Goal: Communication & Community: Answer question/provide support

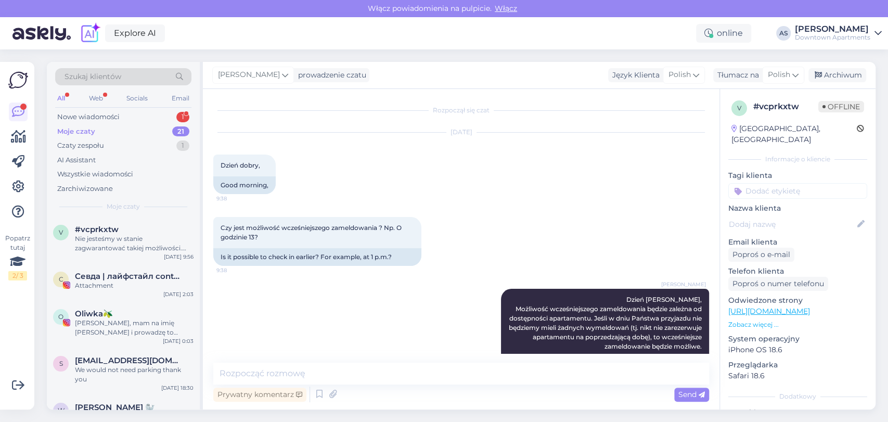
click at [143, 114] on div "Nowe wiadomości 1" at bounding box center [123, 117] width 136 height 15
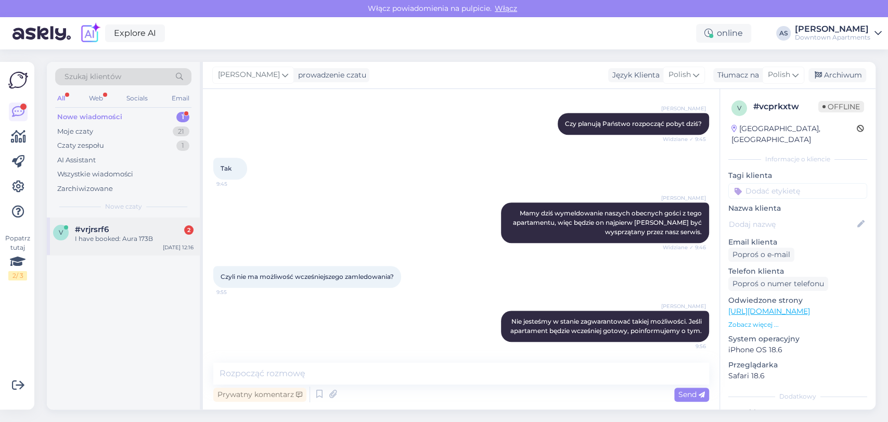
click at [119, 225] on div "#vrjrsrf6 2" at bounding box center [134, 229] width 119 height 9
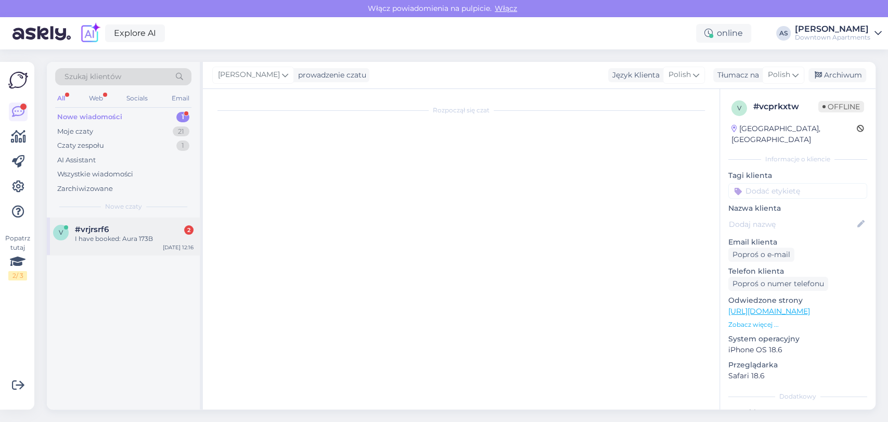
scroll to position [0, 0]
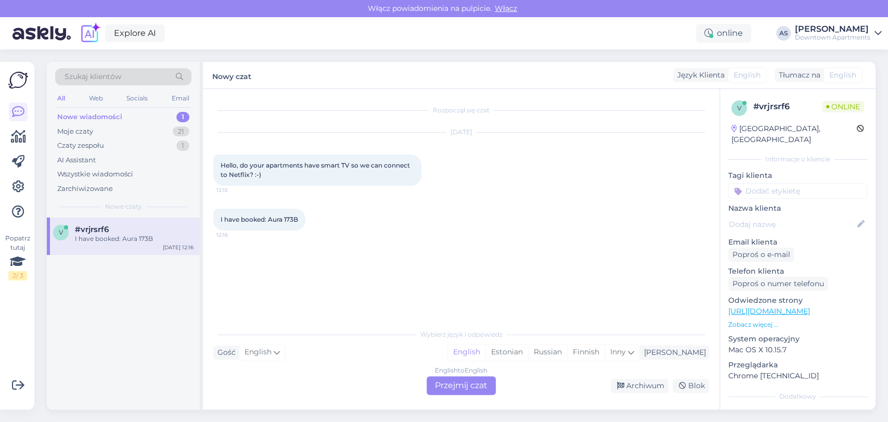
click at [475, 383] on div "English to English Przejmij czat" at bounding box center [461, 385] width 69 height 19
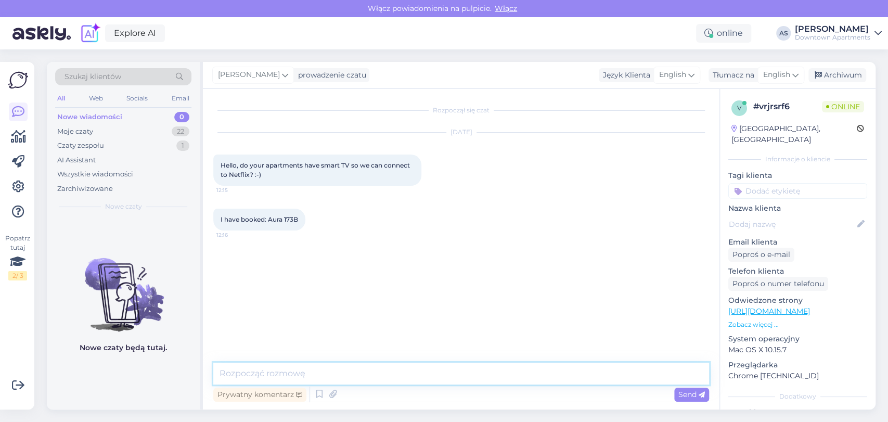
click at [488, 371] on textarea at bounding box center [461, 374] width 496 height 22
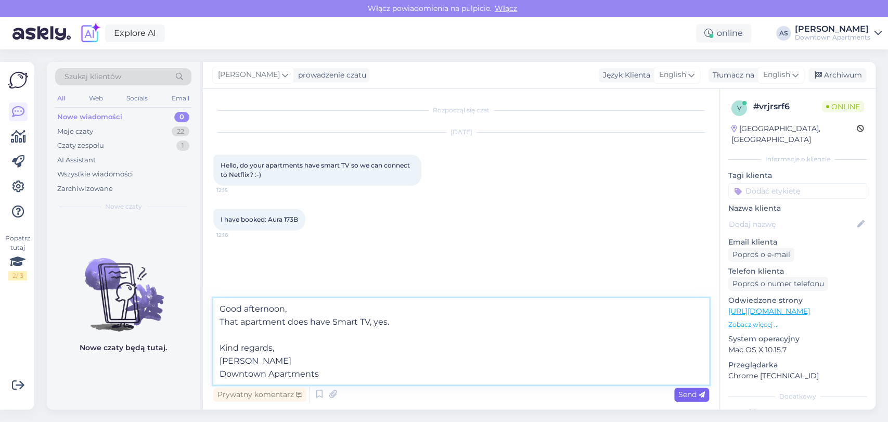
type textarea "Good afternoon, That apartment does have Smart TV, yes. Kind regards, [PERSON_N…"
click at [677, 389] on div "Send" at bounding box center [691, 395] width 35 height 14
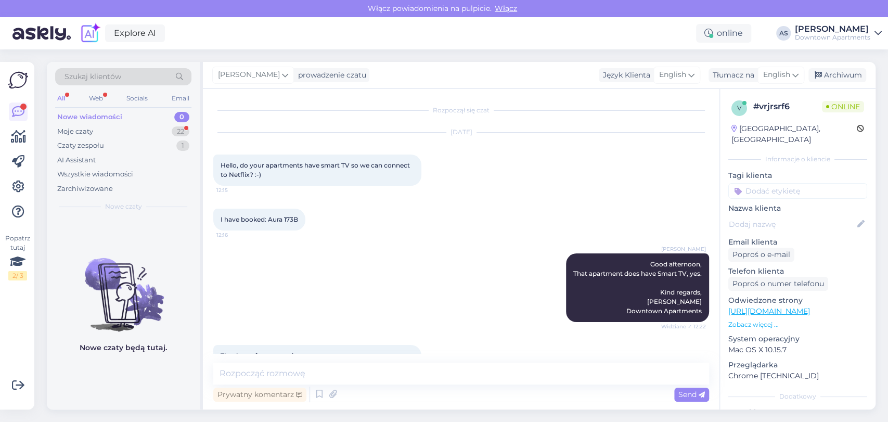
scroll to position [44, 0]
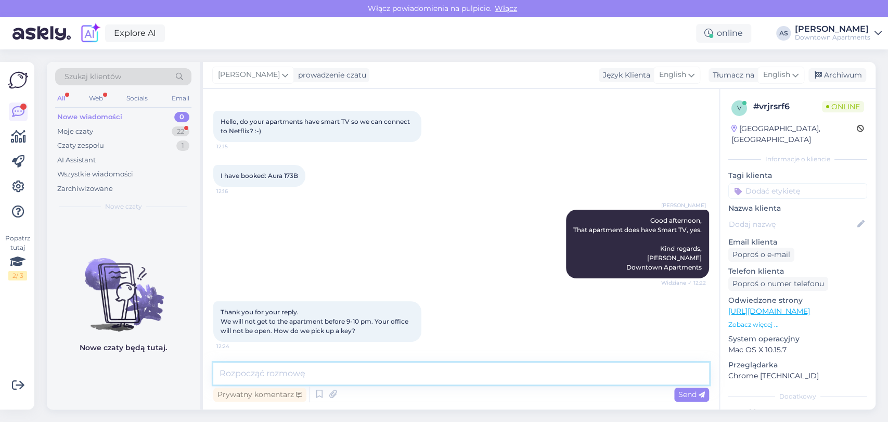
click at [391, 375] on textarea at bounding box center [461, 374] width 496 height 22
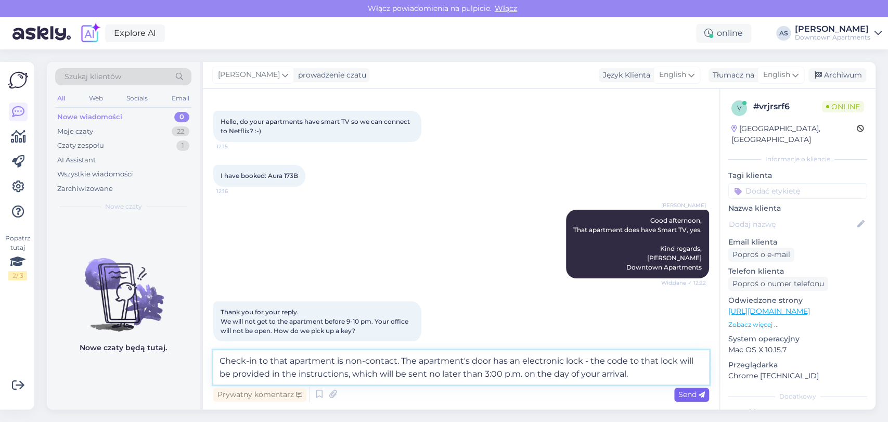
type textarea "Check-in to that apartment is non-contact. The apartment's door has an electron…"
click at [689, 390] on span "Send" at bounding box center [691, 394] width 27 height 9
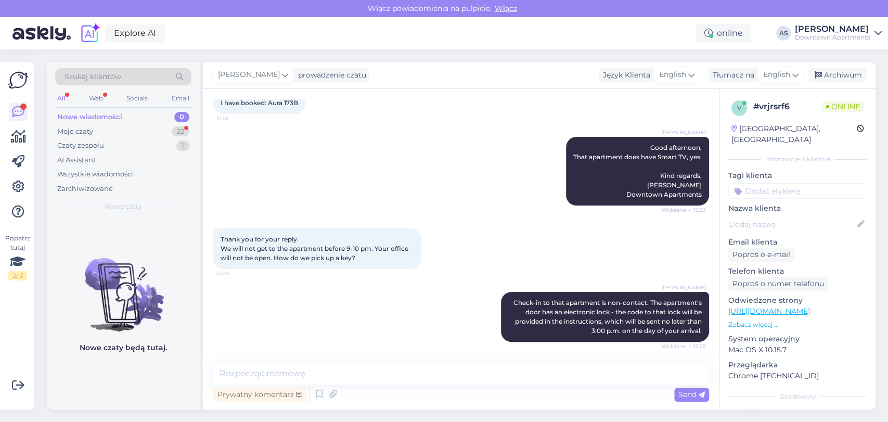
scroll to position [206, 0]
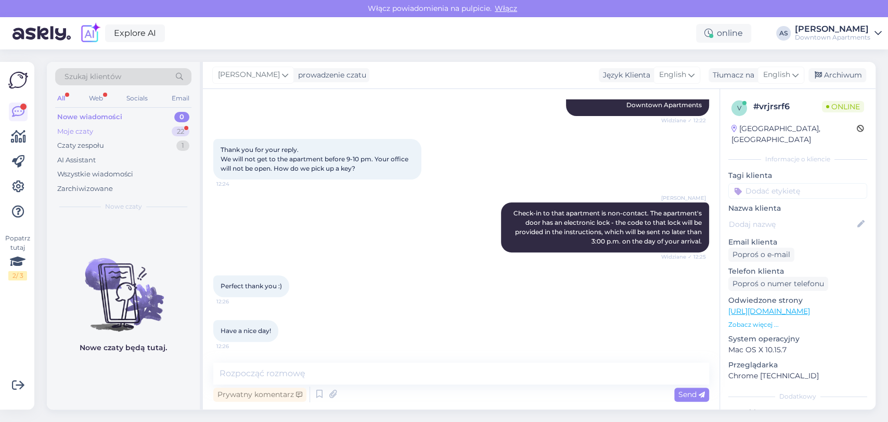
click at [169, 126] on div "Moje czaty 22" at bounding box center [123, 131] width 136 height 15
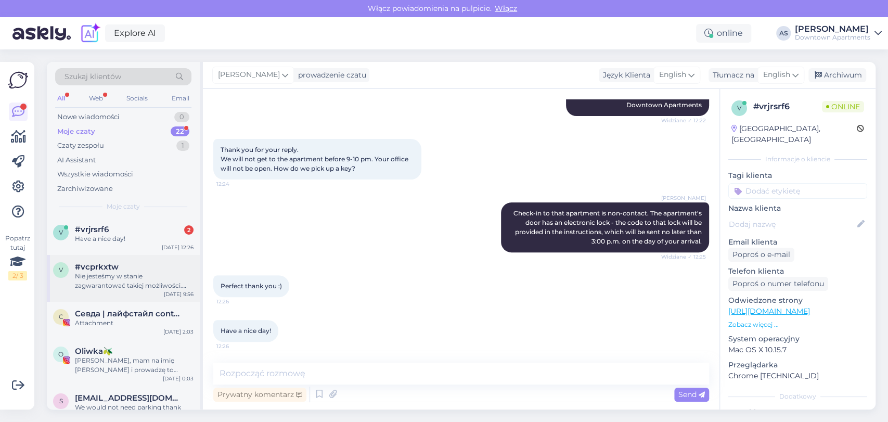
click at [117, 255] on div "v #vcprkxtw Nie jesteśmy w stanie zagwarantować takiej możliwości. Jeśli aparta…" at bounding box center [123, 278] width 153 height 47
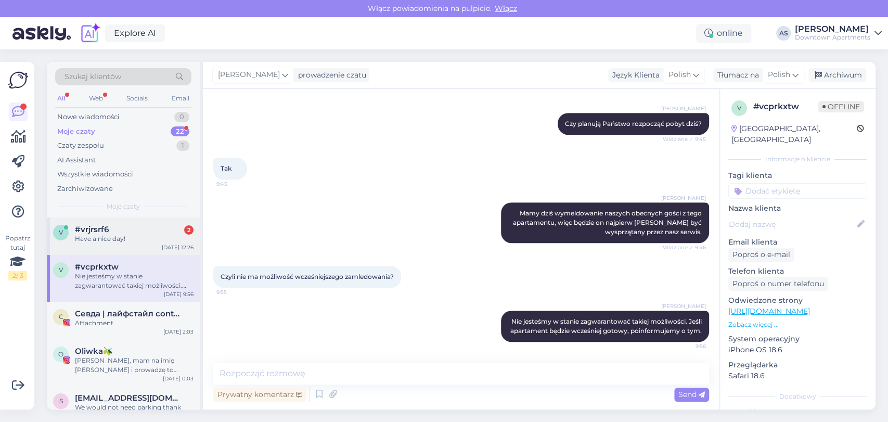
click at [122, 236] on div "Have a nice day!" at bounding box center [134, 238] width 119 height 9
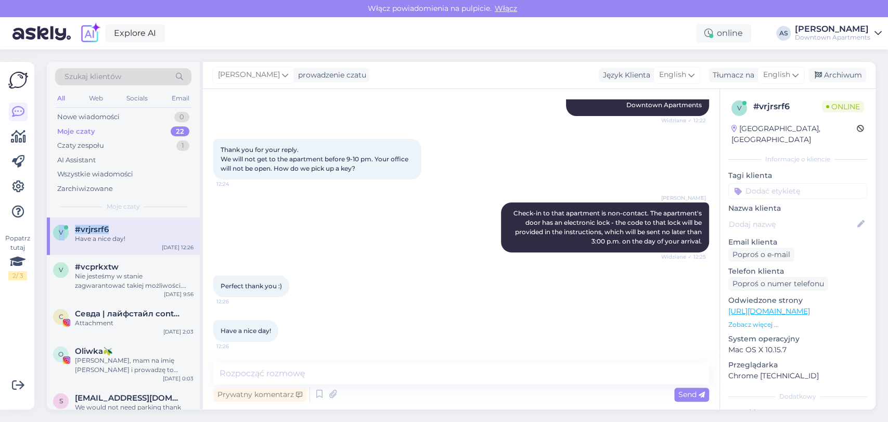
click at [96, 132] on div "Szukaj klientów All Web Socials Email Nowe wiadomości 0 Moje czaty 22 Czaty zes…" at bounding box center [125, 235] width 156 height 347
click at [446, 363] on textarea at bounding box center [461, 374] width 496 height 22
type textarea "Thanks, and same to you! :)"
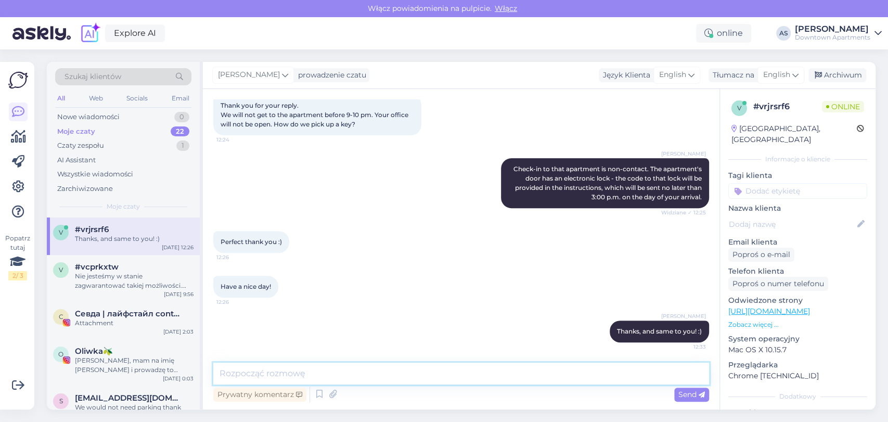
scroll to position [192, 0]
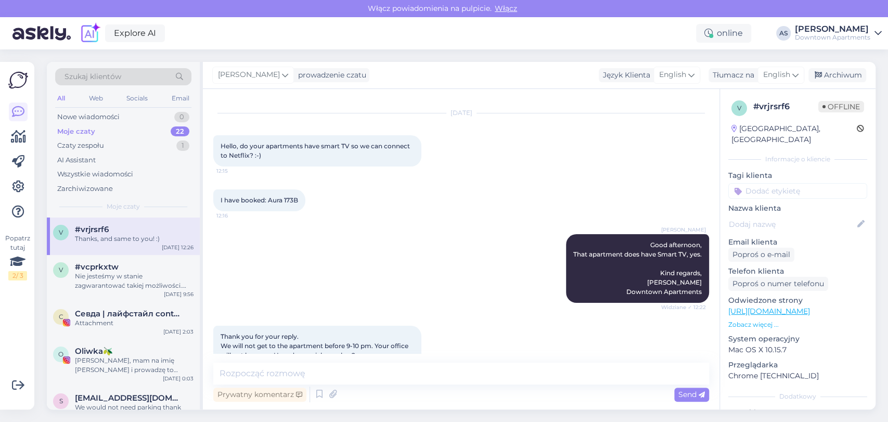
click at [406, 190] on div "I have booked: Aura 173B 12:16" at bounding box center [461, 200] width 496 height 45
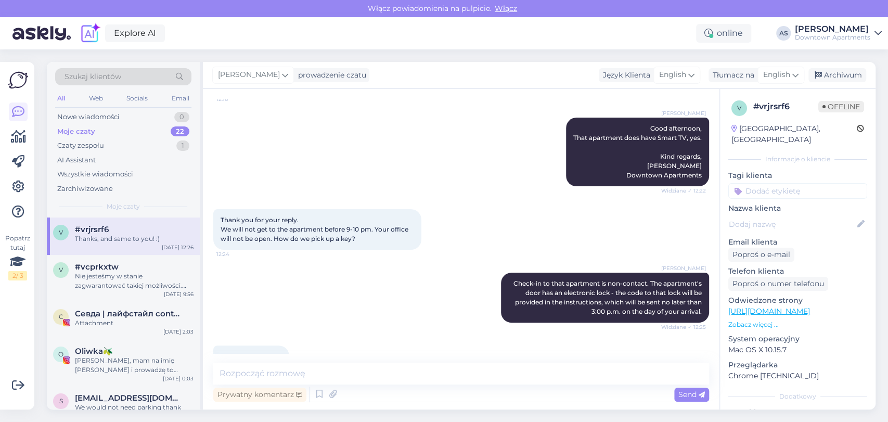
scroll to position [135, 0]
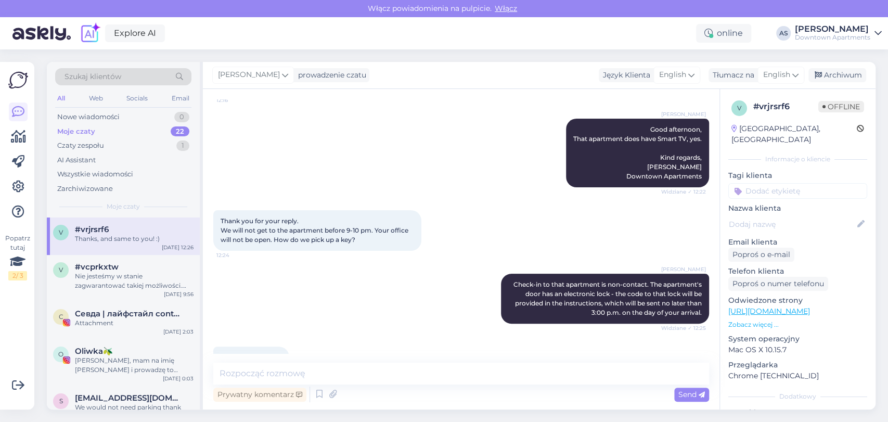
click at [424, 167] on div "[PERSON_NAME] Good afternoon, That apartment does have Smart TV, yes. Kind rega…" at bounding box center [461, 153] width 496 height 92
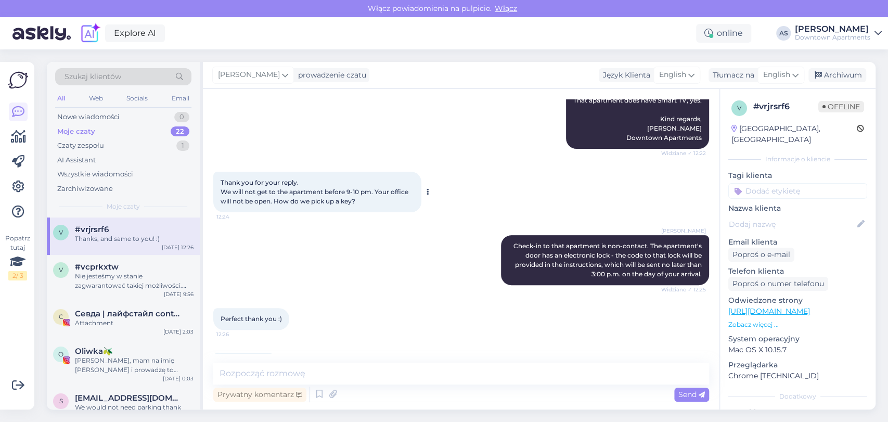
scroll to position [250, 0]
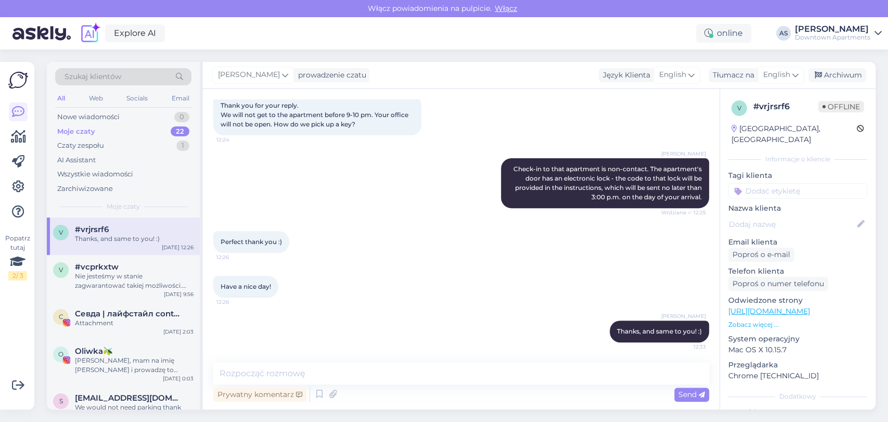
click at [129, 134] on div "Moje czaty 22" at bounding box center [123, 131] width 136 height 15
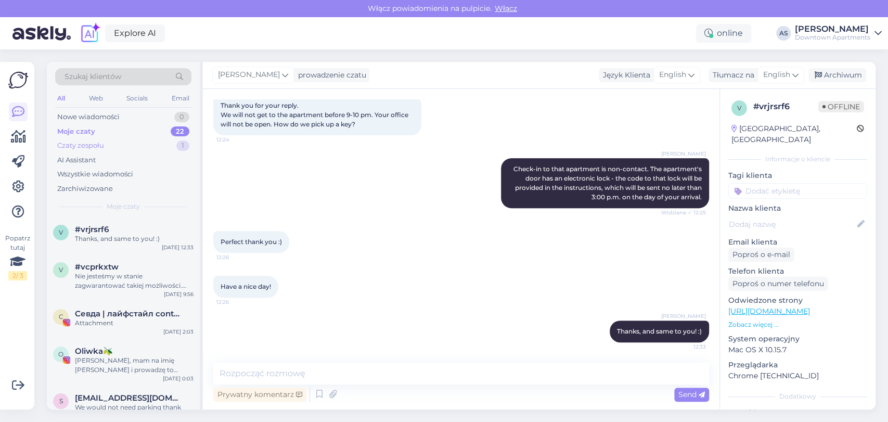
click at [132, 142] on div "Czaty zespołu 1" at bounding box center [123, 145] width 136 height 15
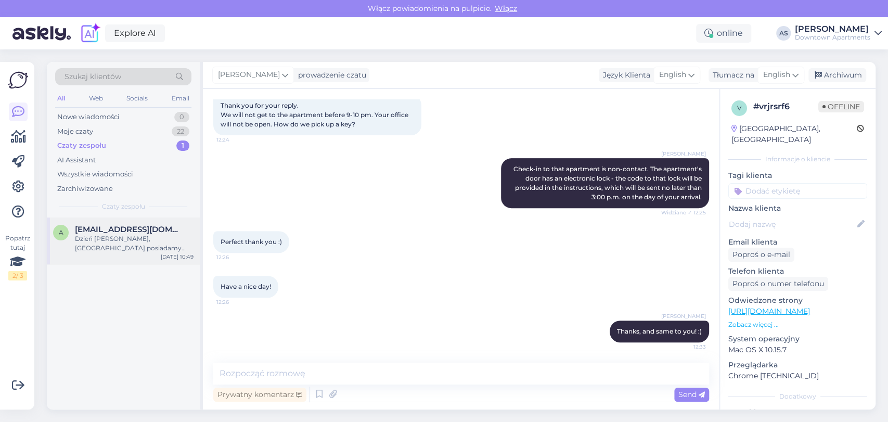
click at [144, 222] on div "a [EMAIL_ADDRESS][DOMAIN_NAME] Dzień [PERSON_NAME], Niestety posiadamy tylko je…" at bounding box center [123, 240] width 153 height 47
